Goal: Task Accomplishment & Management: Use online tool/utility

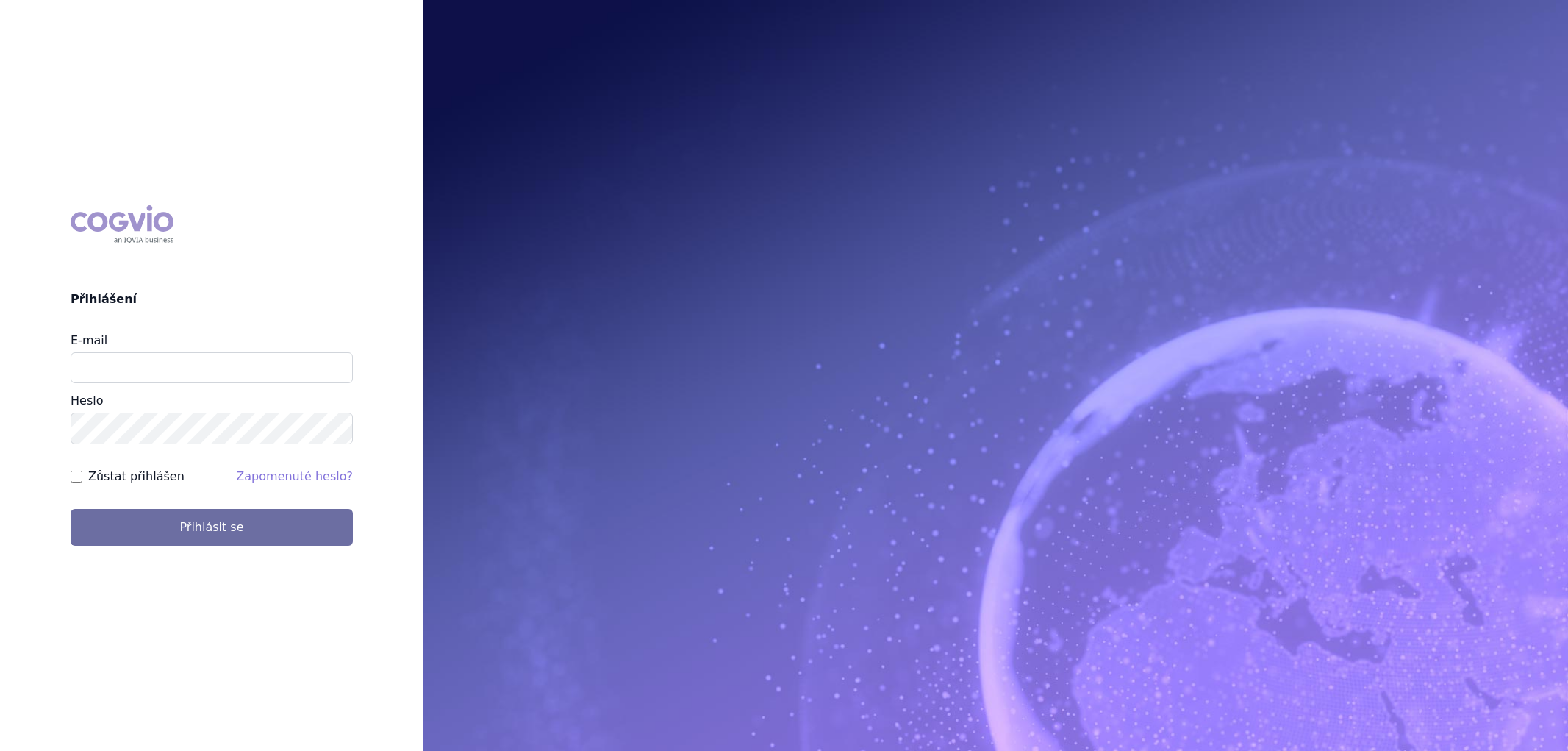
click at [178, 375] on input "E-mail" at bounding box center [211, 368] width 282 height 31
type input "[EMAIL_ADDRESS][DOMAIN_NAME]"
click at [71, 509] on button "Přihlásit se" at bounding box center [211, 527] width 282 height 37
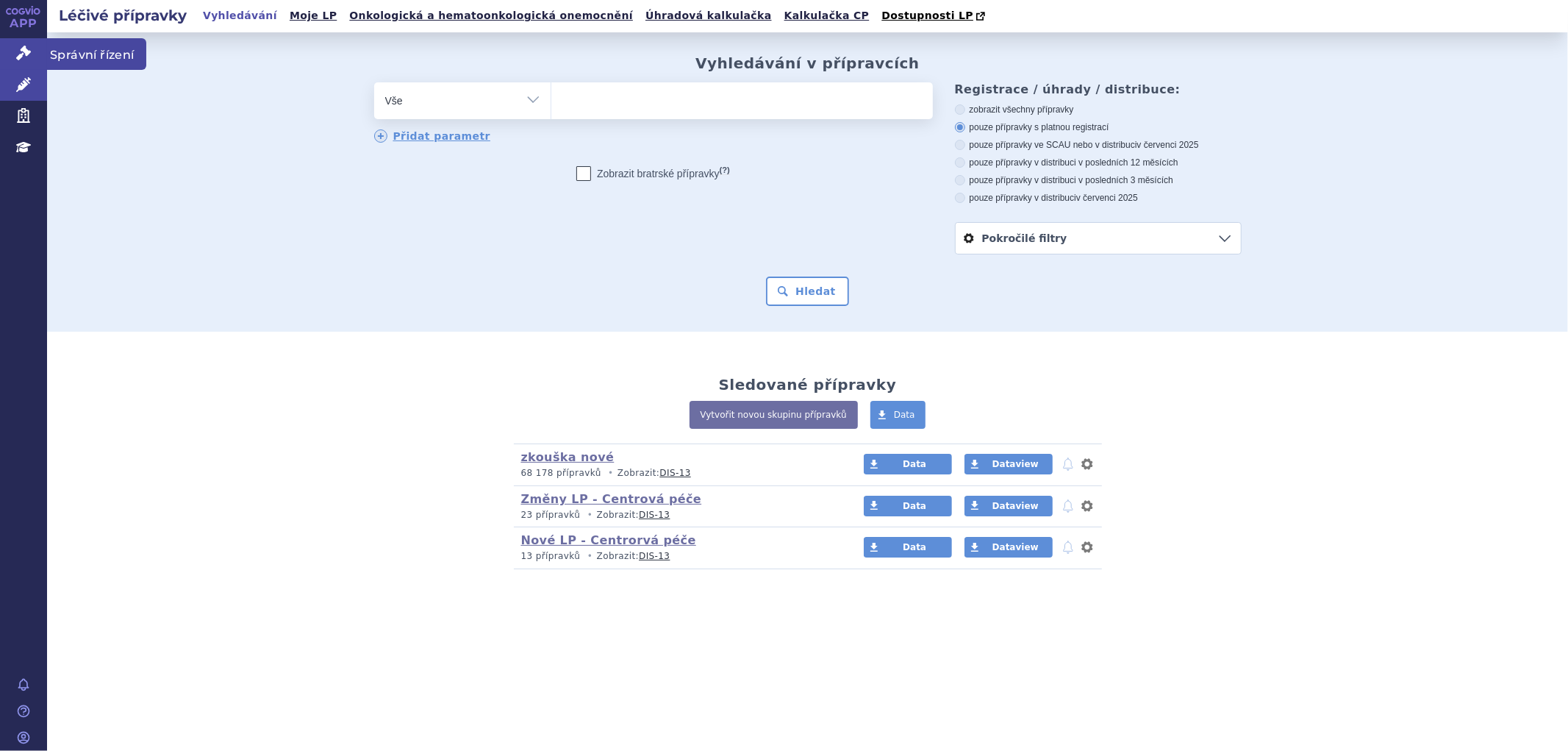
click at [22, 60] on icon at bounding box center [24, 53] width 15 height 15
